Goal: Information Seeking & Learning: Find contact information

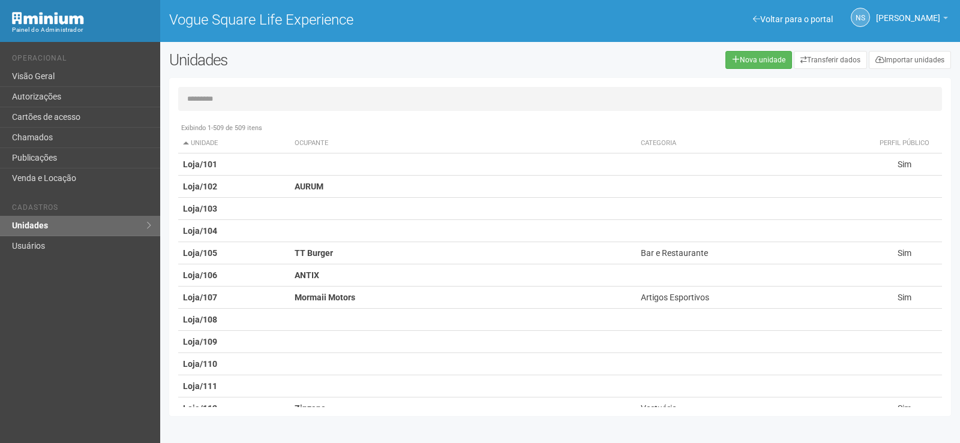
click at [217, 100] on input "text" at bounding box center [560, 99] width 764 height 24
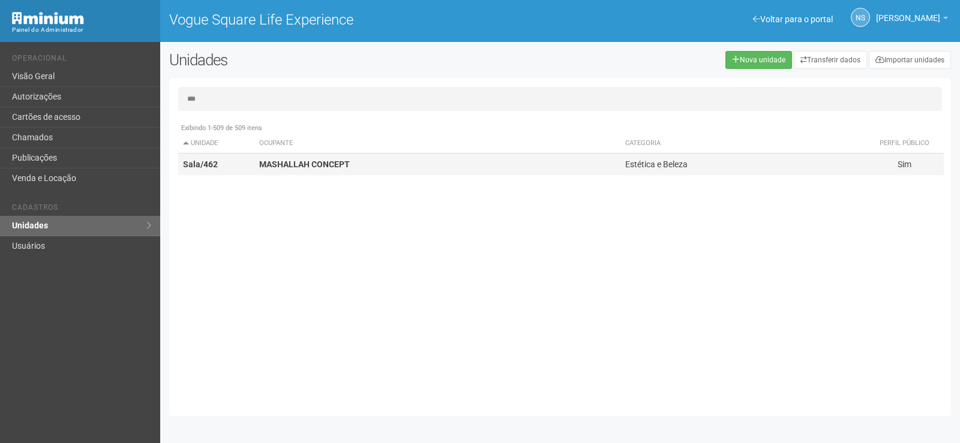
type input "***"
click at [320, 172] on td "MASHALLAH CONCEPT" at bounding box center [437, 165] width 366 height 22
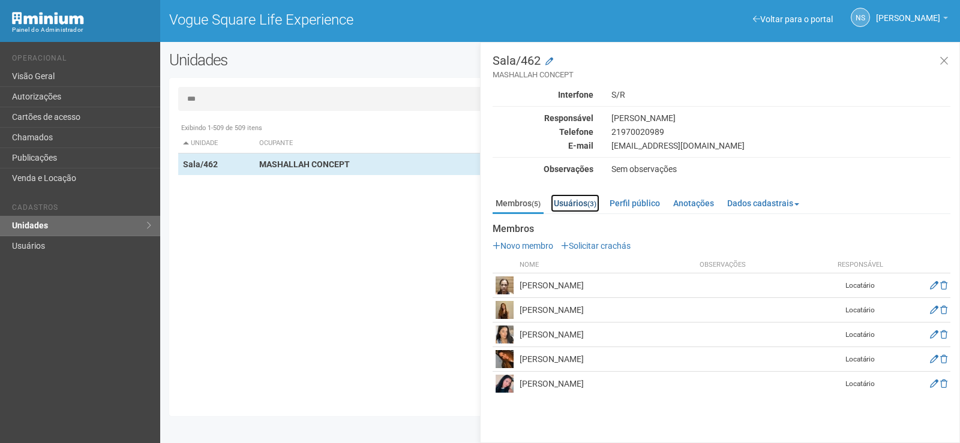
click at [572, 205] on link "Usuários (3)" at bounding box center [575, 203] width 49 height 18
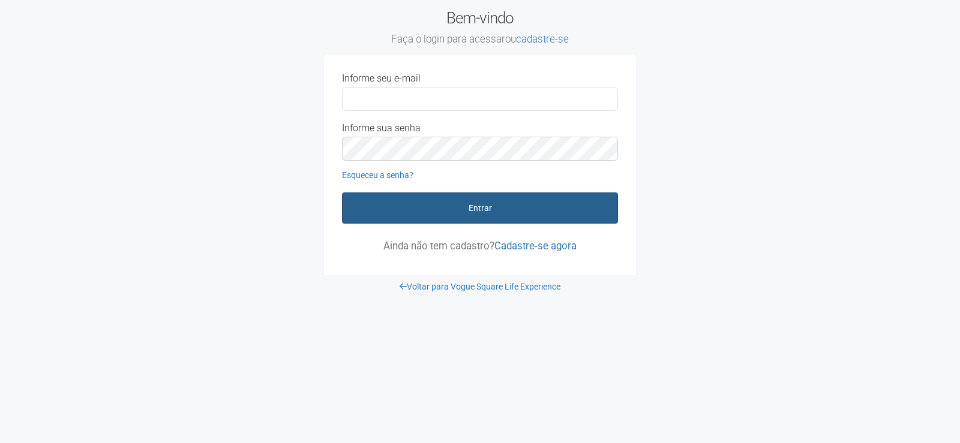
type input "**********"
click at [557, 206] on button "Entrar" at bounding box center [480, 208] width 276 height 31
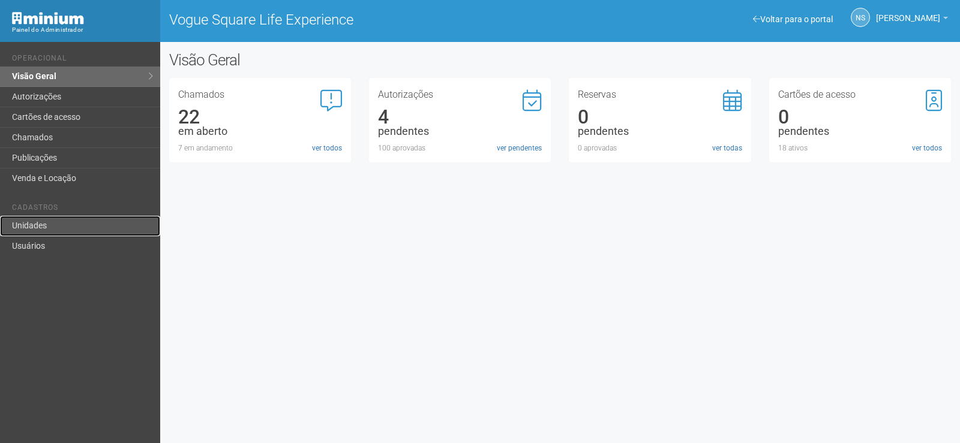
click at [95, 229] on link "Unidades" at bounding box center [80, 226] width 160 height 20
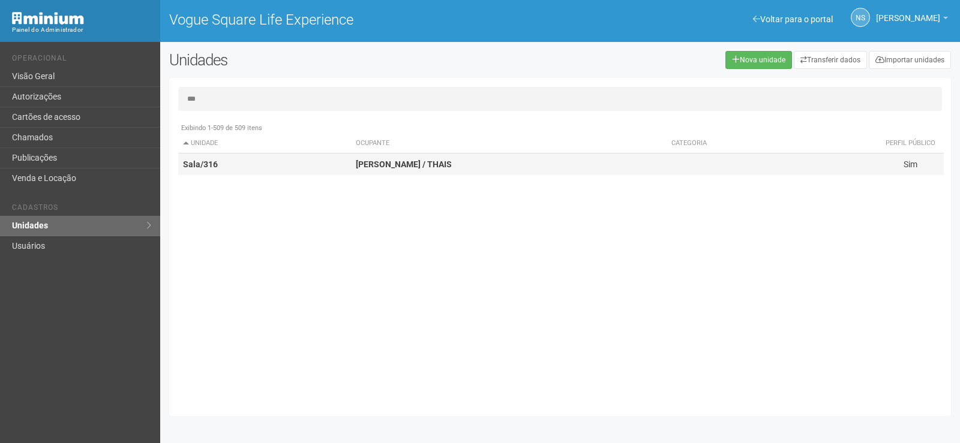
click at [341, 155] on td "Sala/316" at bounding box center [264, 165] width 173 height 22
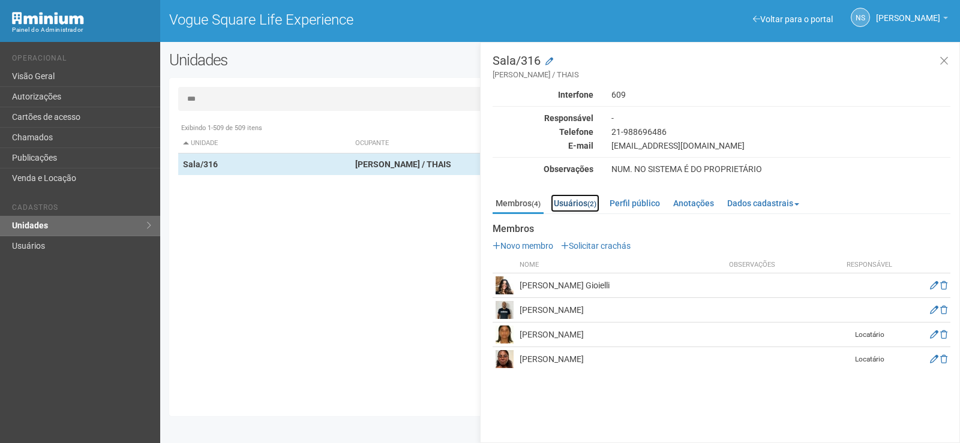
click at [560, 200] on link "Usuários (2)" at bounding box center [575, 203] width 49 height 18
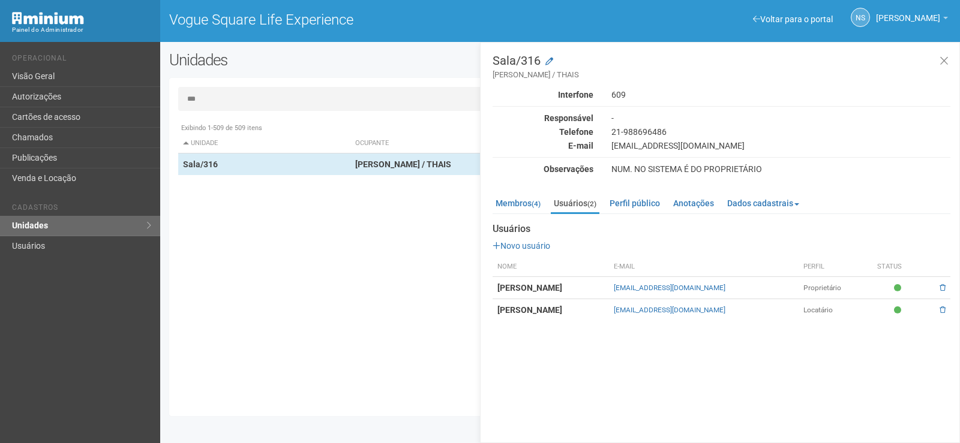
click at [609, 301] on td "VICTOR HUGO GIOIELLI" at bounding box center [551, 310] width 116 height 22
click at [553, 313] on strong "VICTOR HUGO GIOIELLI" at bounding box center [529, 310] width 65 height 10
click at [841, 131] on div "21-988696486" at bounding box center [780, 132] width 357 height 11
click at [942, 58] on icon at bounding box center [944, 61] width 9 height 12
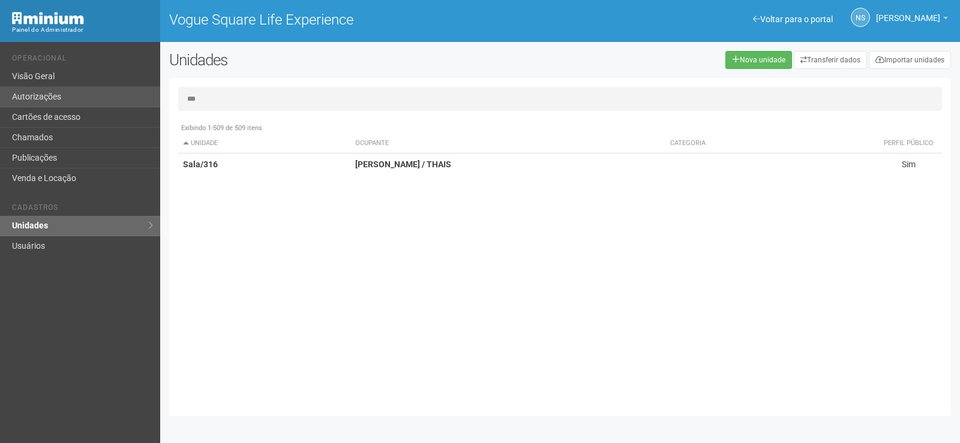
drag, startPoint x: 218, startPoint y: 97, endPoint x: 82, endPoint y: 93, distance: 136.3
click at [86, 94] on div "Voltar para o portal Operacional Visão Geral Autorizações Cartões de acesso Cha…" at bounding box center [480, 242] width 960 height 401
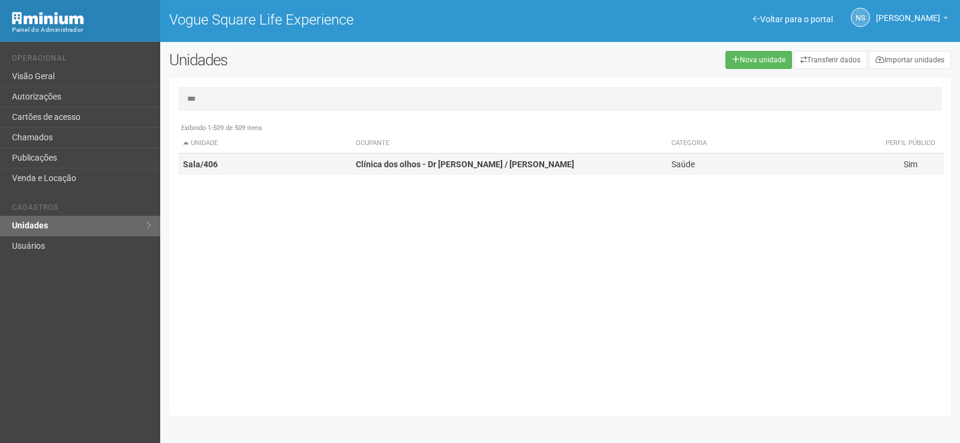
click at [431, 170] on td "Clínica dos olhos - Dr Michael Bethlem / Andre C" at bounding box center [509, 165] width 316 height 22
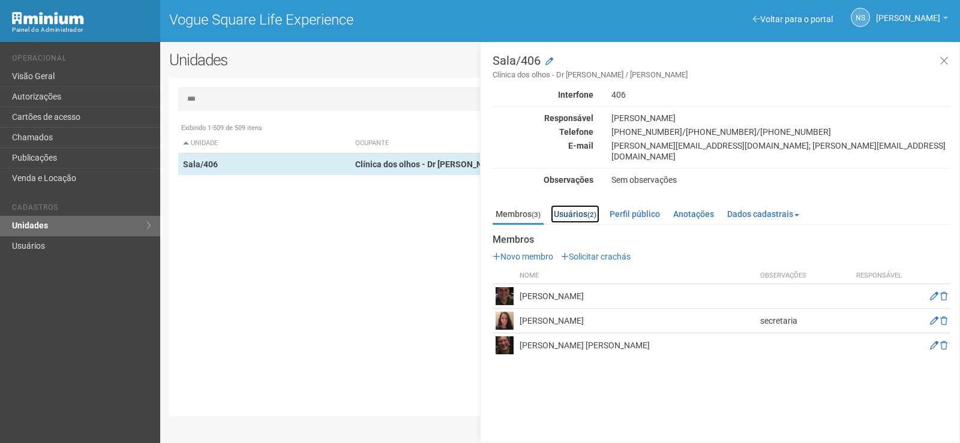
click at [575, 205] on link "Usuários (2)" at bounding box center [575, 214] width 49 height 18
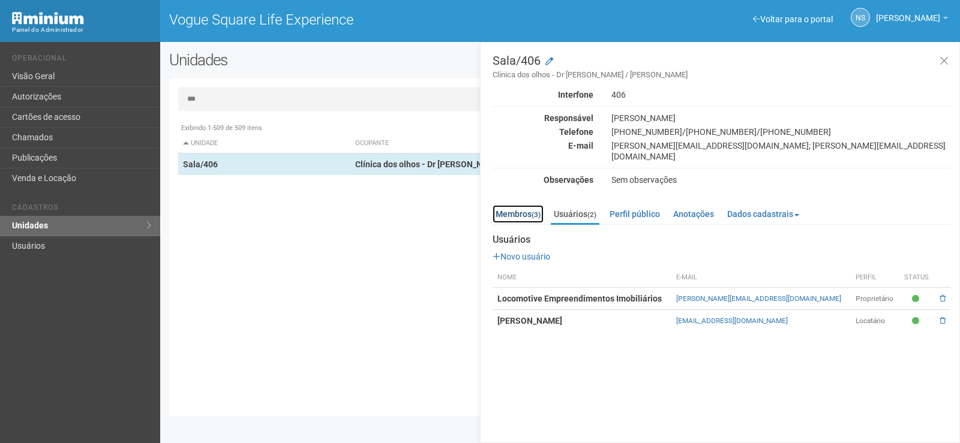
click at [529, 205] on link "Membros (3)" at bounding box center [518, 214] width 51 height 18
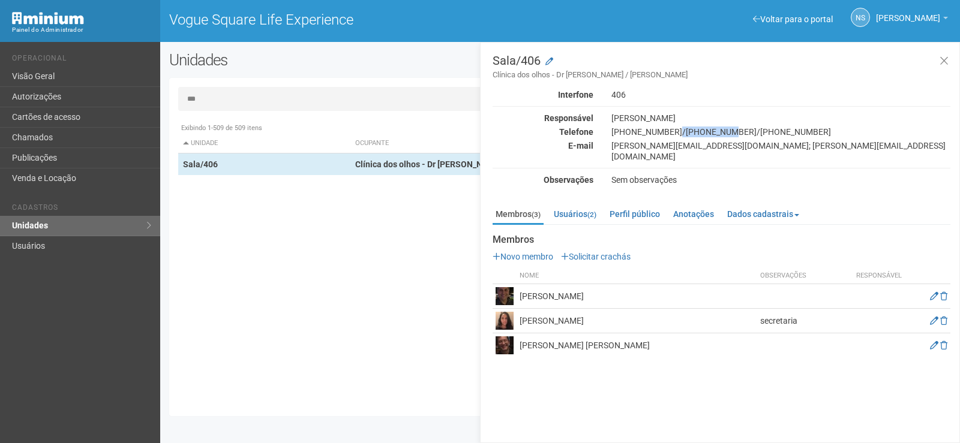
drag, startPoint x: 670, startPoint y: 133, endPoint x: 715, endPoint y: 131, distance: 45.1
click at [715, 131] on div "(21) 2147-0149/97667-0462/98953-7289" at bounding box center [780, 132] width 357 height 11
click at [671, 119] on div "Laura Lobato" at bounding box center [780, 118] width 357 height 11
click at [599, 208] on link "Usuários (2)" at bounding box center [575, 214] width 49 height 18
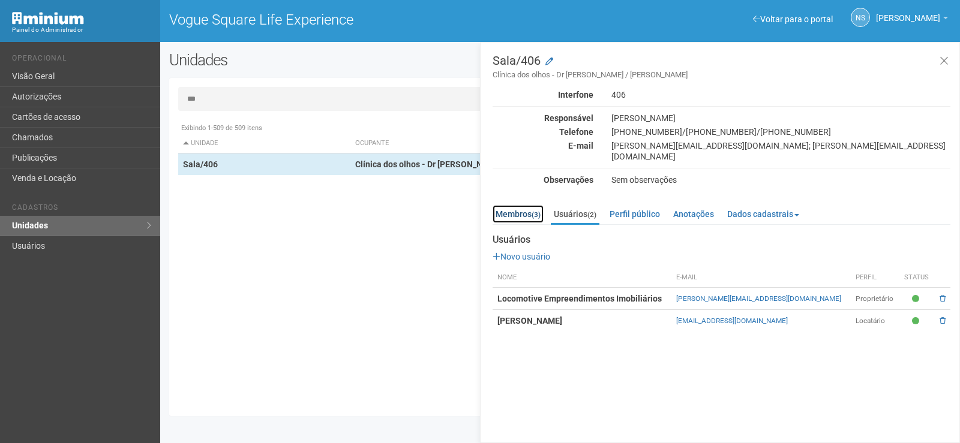
click at [518, 205] on link "Membros (3)" at bounding box center [518, 214] width 51 height 18
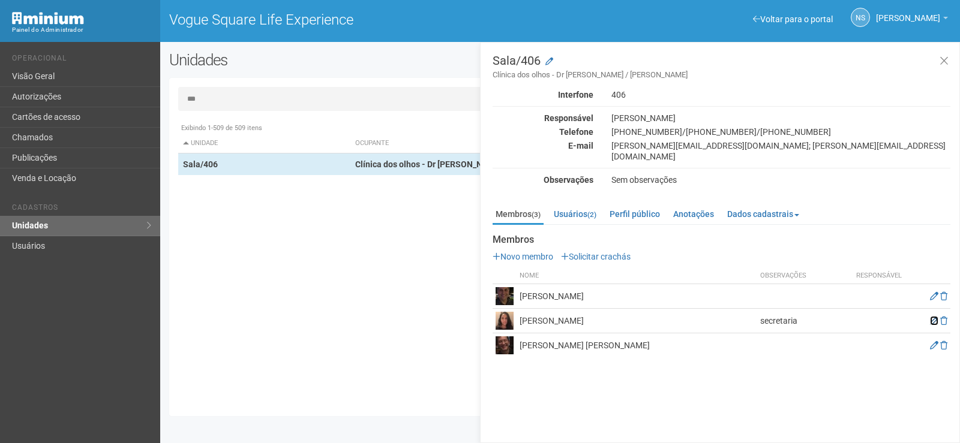
click at [931, 317] on icon at bounding box center [934, 321] width 8 height 8
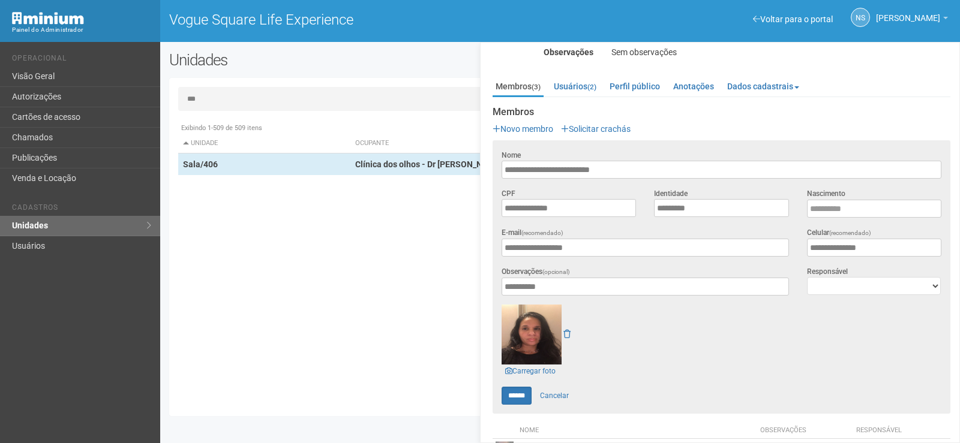
scroll to position [196, 0]
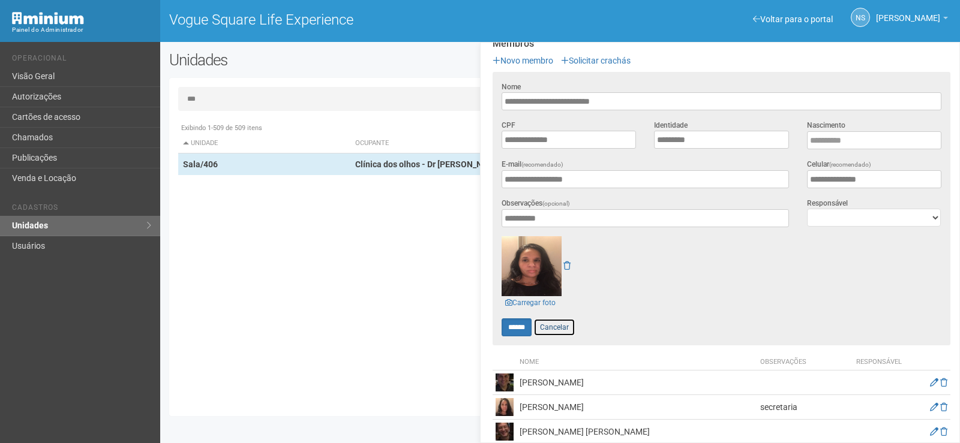
click at [560, 319] on link "Cancelar" at bounding box center [554, 328] width 42 height 18
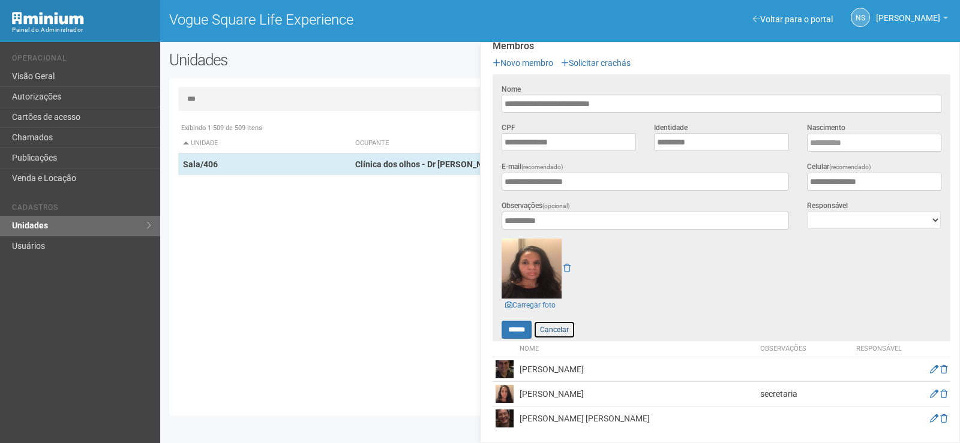
scroll to position [0, 0]
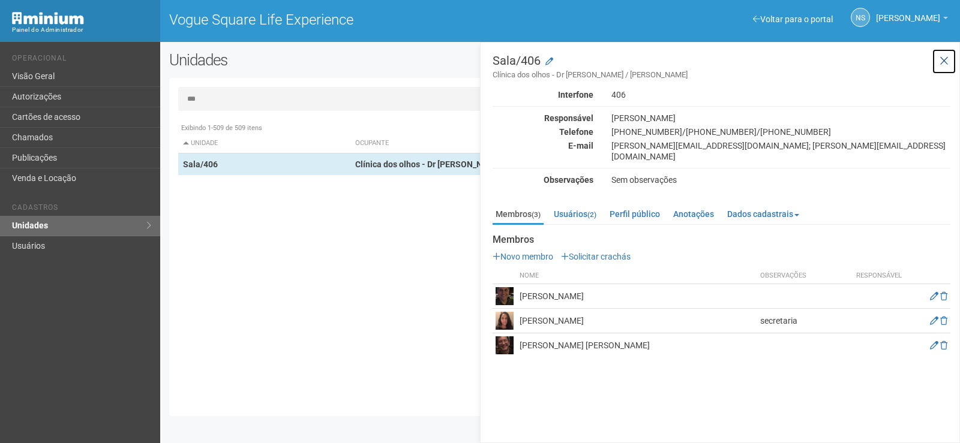
click at [944, 56] on icon at bounding box center [944, 61] width 9 height 12
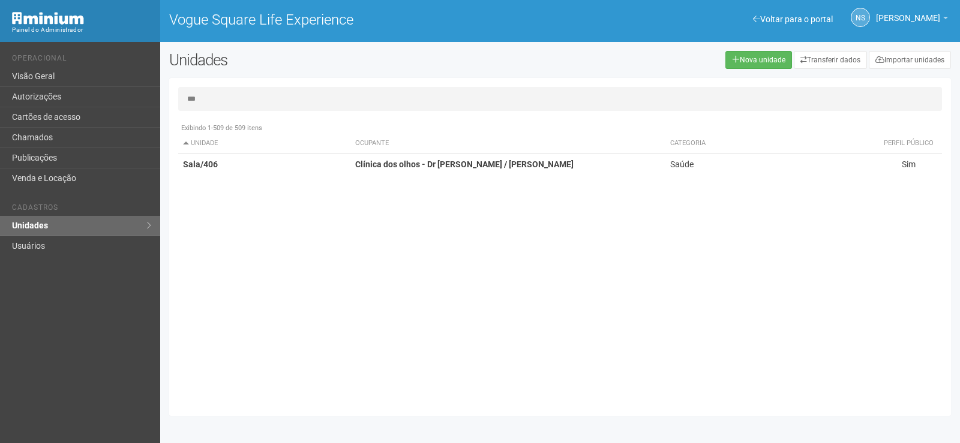
drag, startPoint x: 234, startPoint y: 104, endPoint x: 224, endPoint y: 101, distance: 10.6
click at [231, 103] on input "***" at bounding box center [560, 99] width 764 height 24
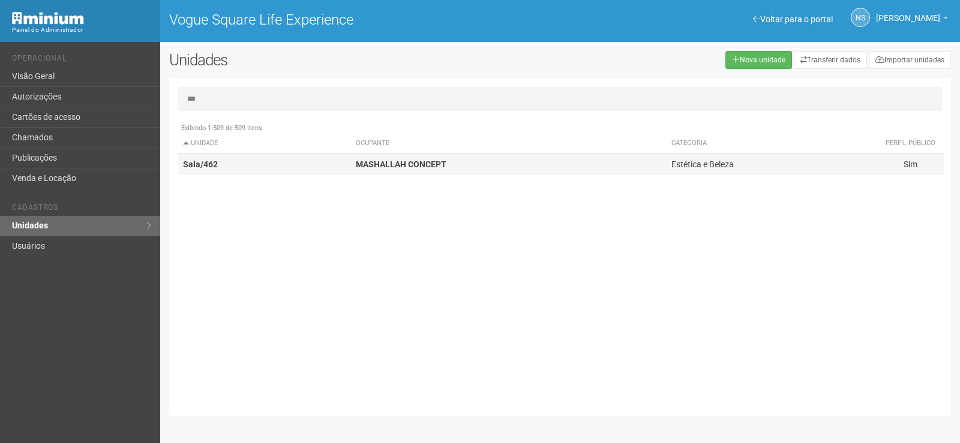
type input "***"
click at [427, 175] on td "MASHALLAH CONCEPT" at bounding box center [509, 165] width 316 height 22
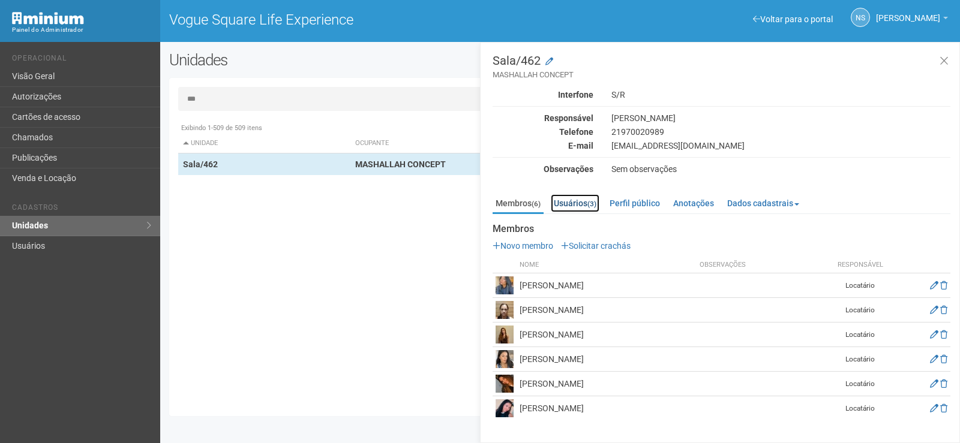
click at [583, 196] on link "Usuários (3)" at bounding box center [575, 203] width 49 height 18
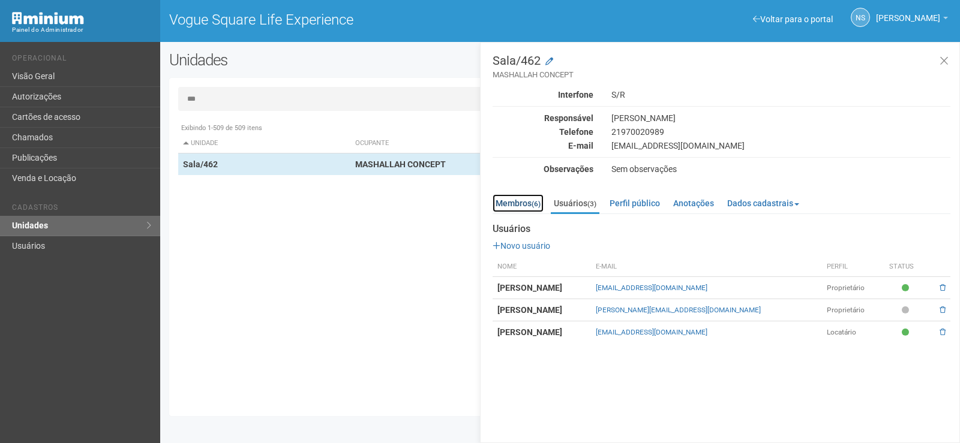
click at [526, 202] on link "Membros (6)" at bounding box center [518, 203] width 51 height 18
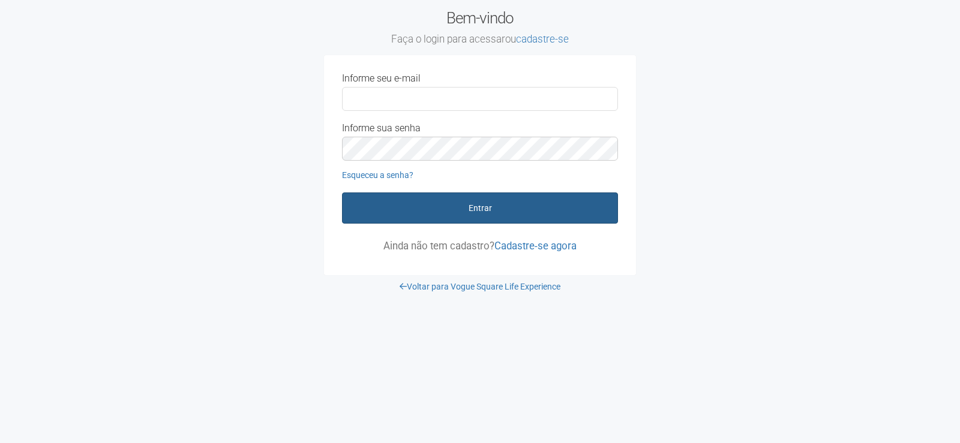
type input "**********"
click at [522, 202] on button "Entrar" at bounding box center [480, 208] width 276 height 31
